Goal: Find specific page/section

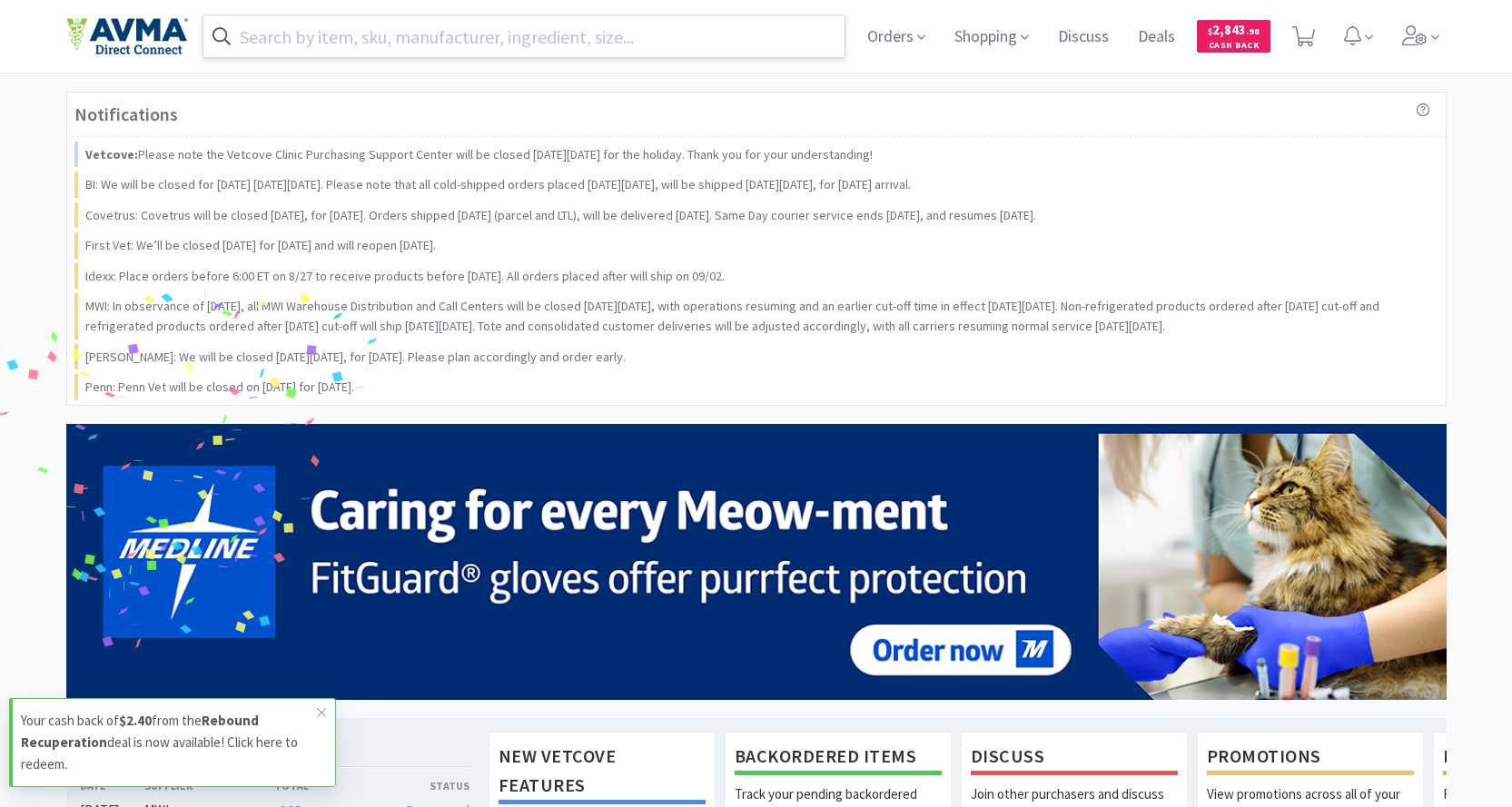
click at [468, 42] on input "text" at bounding box center [524, 36] width 642 height 42
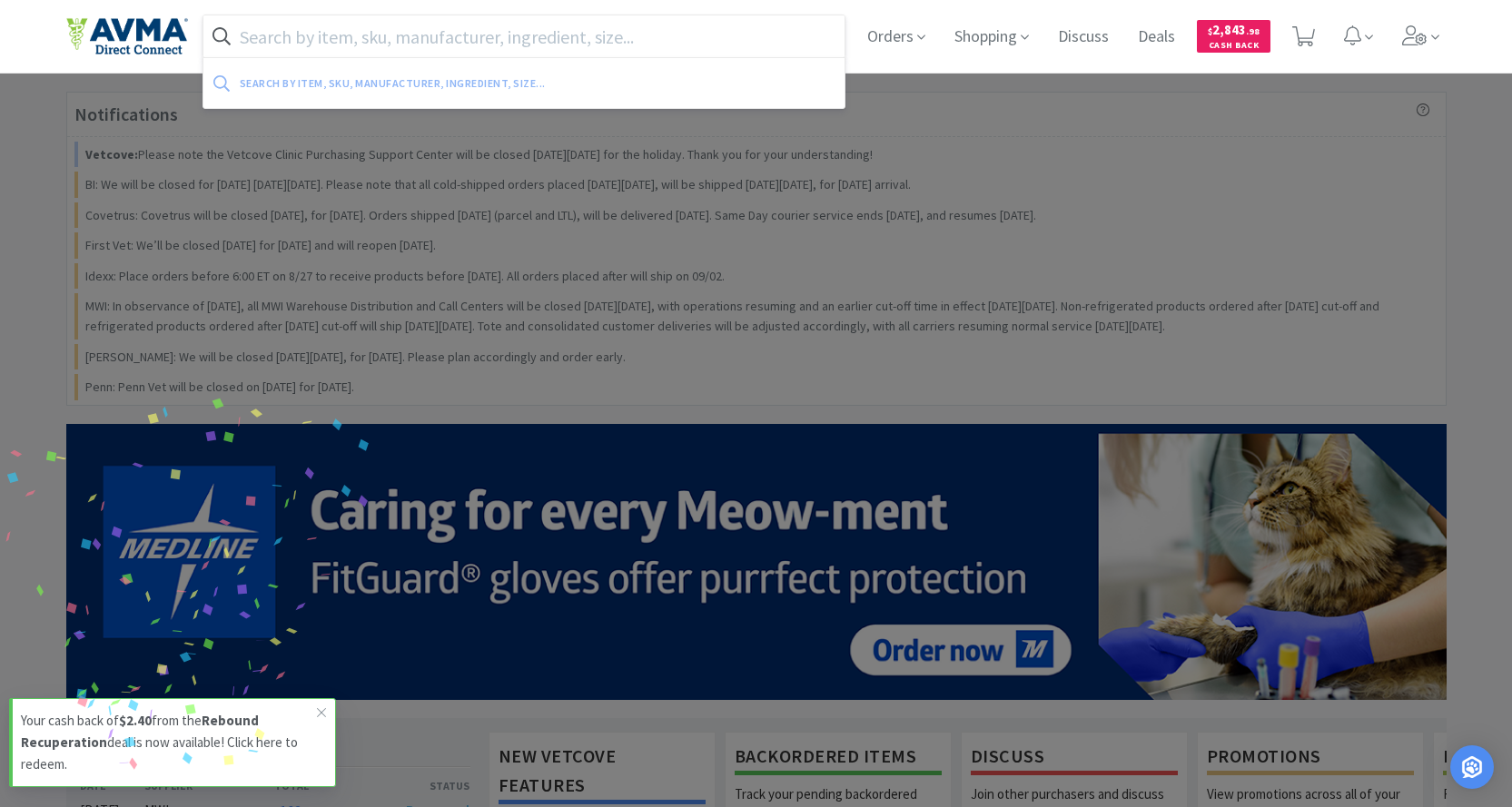
paste input "041963"
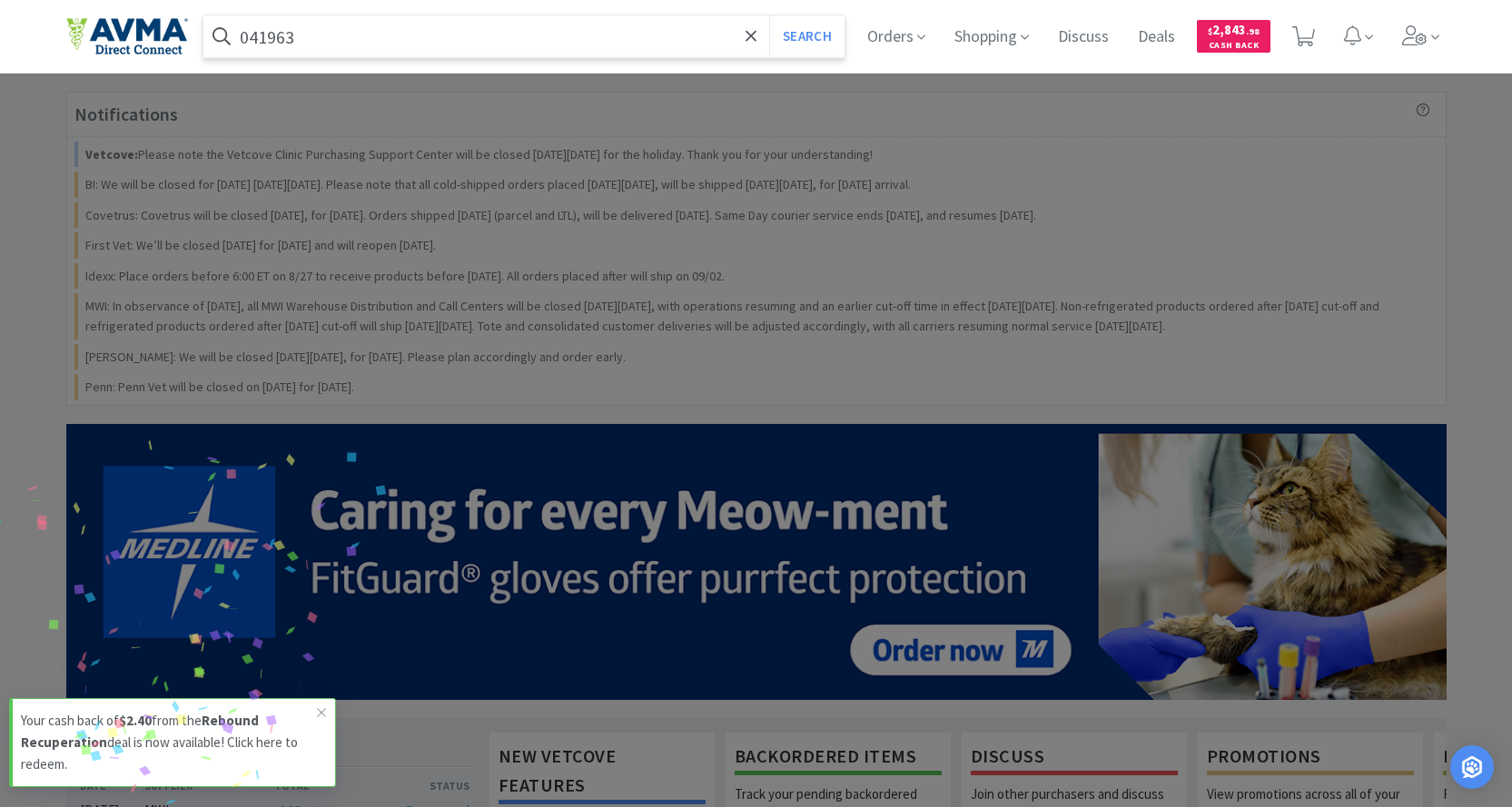
type input "041963"
click at [769, 15] on button "Search" at bounding box center [806, 36] width 75 height 42
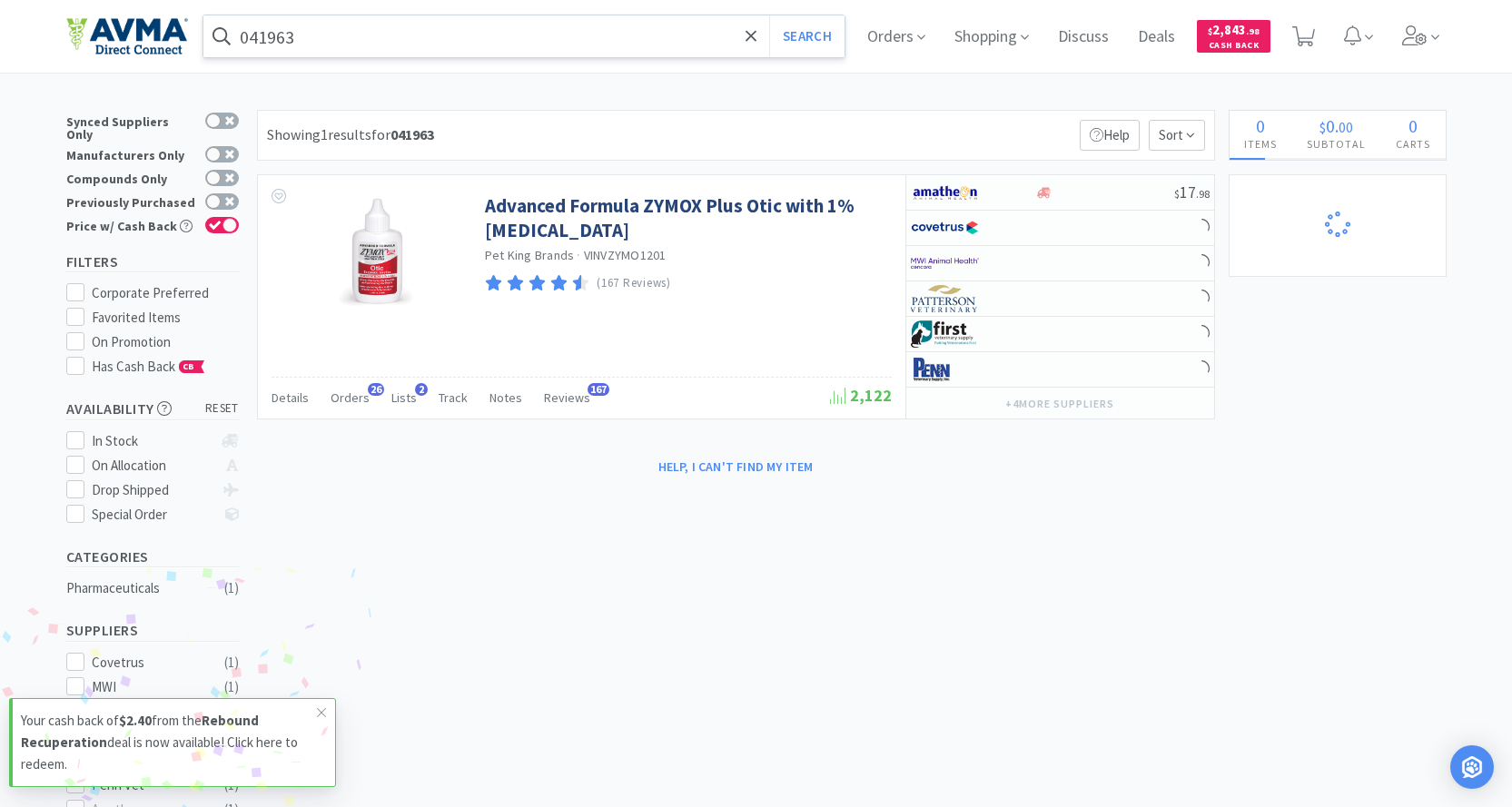
select select "1"
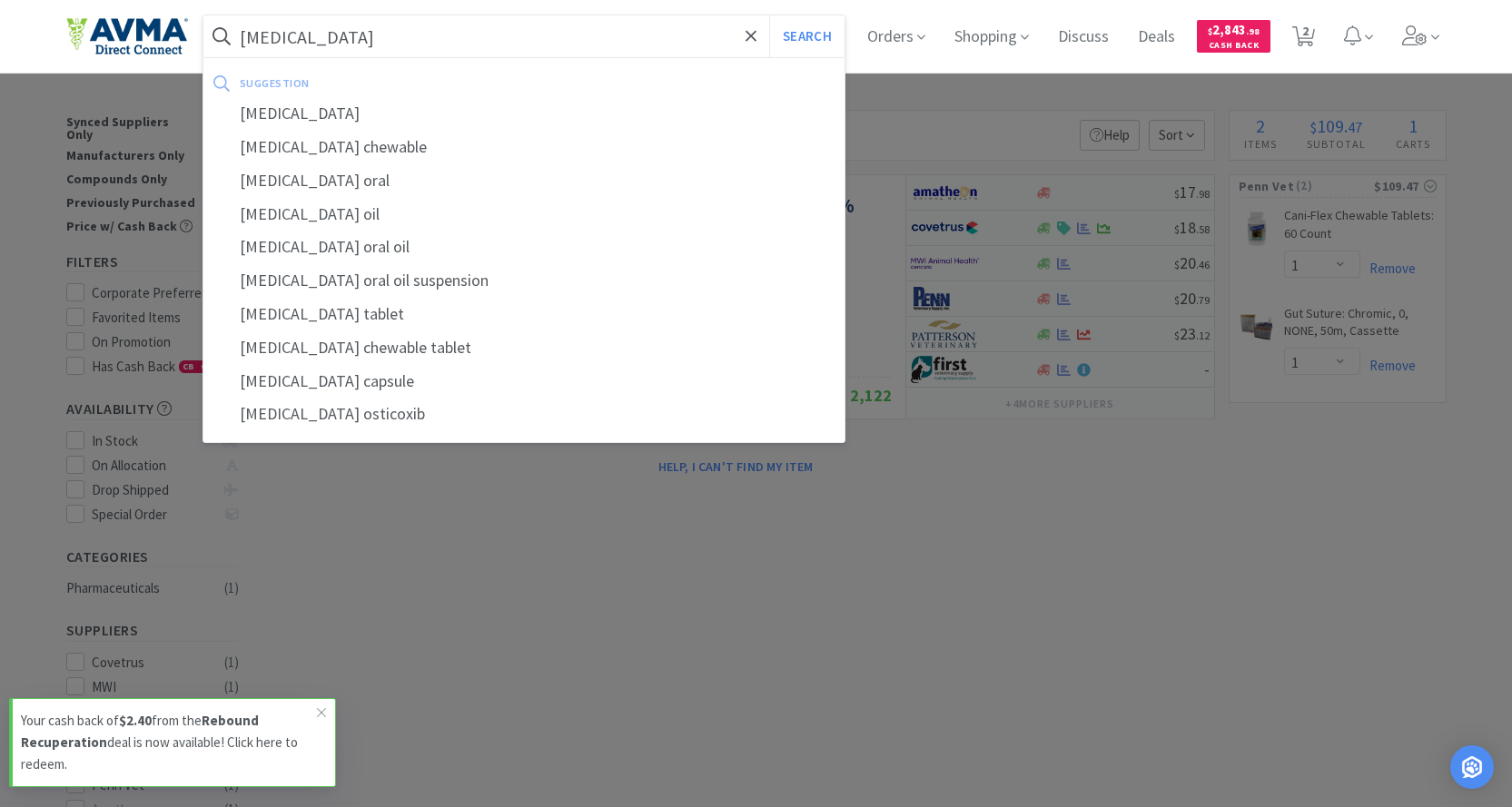
type input "[MEDICAL_DATA]"
click at [769, 15] on button "Search" at bounding box center [806, 36] width 75 height 42
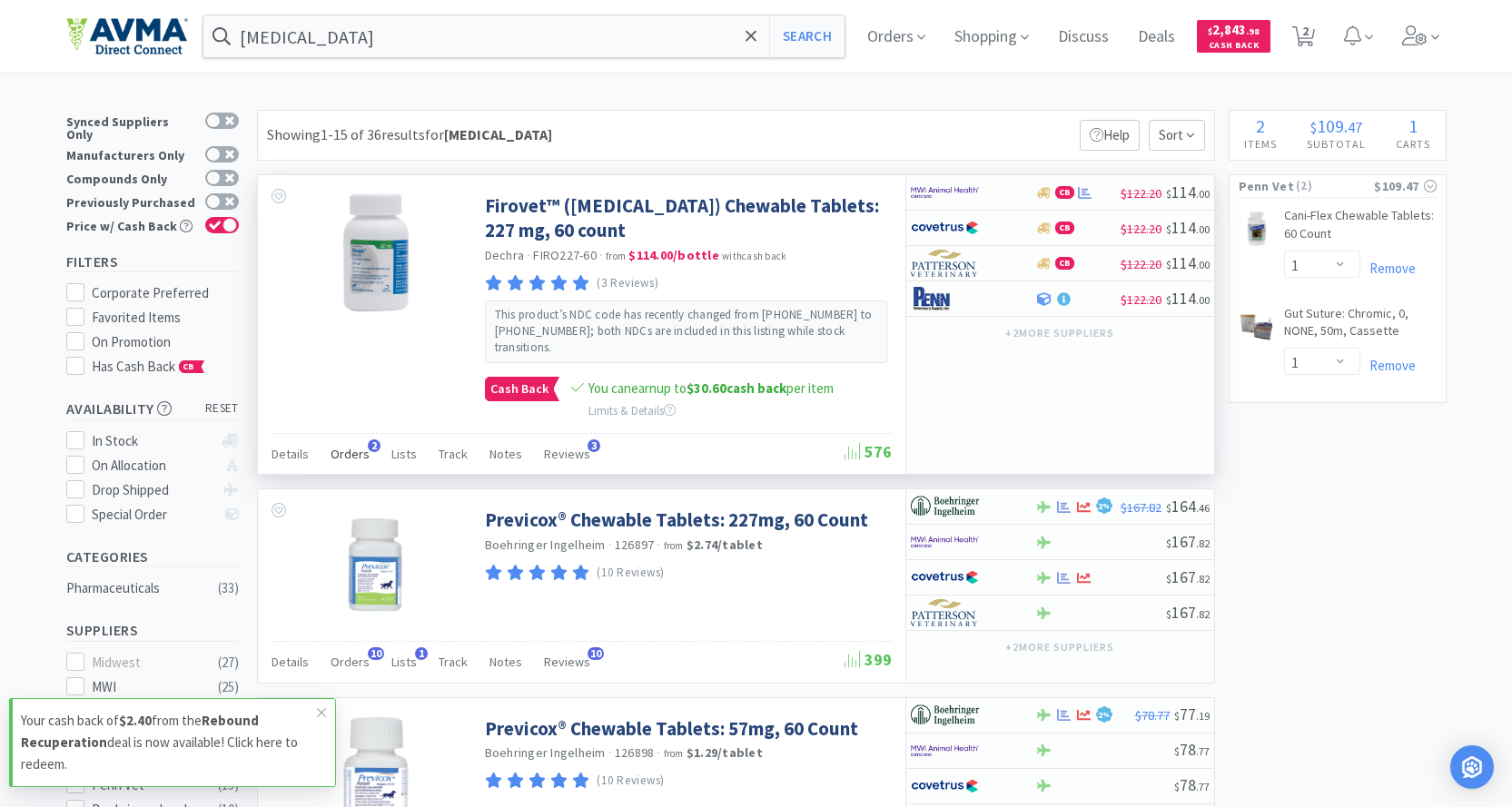
click at [353, 458] on span "Orders" at bounding box center [350, 454] width 39 height 16
